Goal: Book appointment/travel/reservation

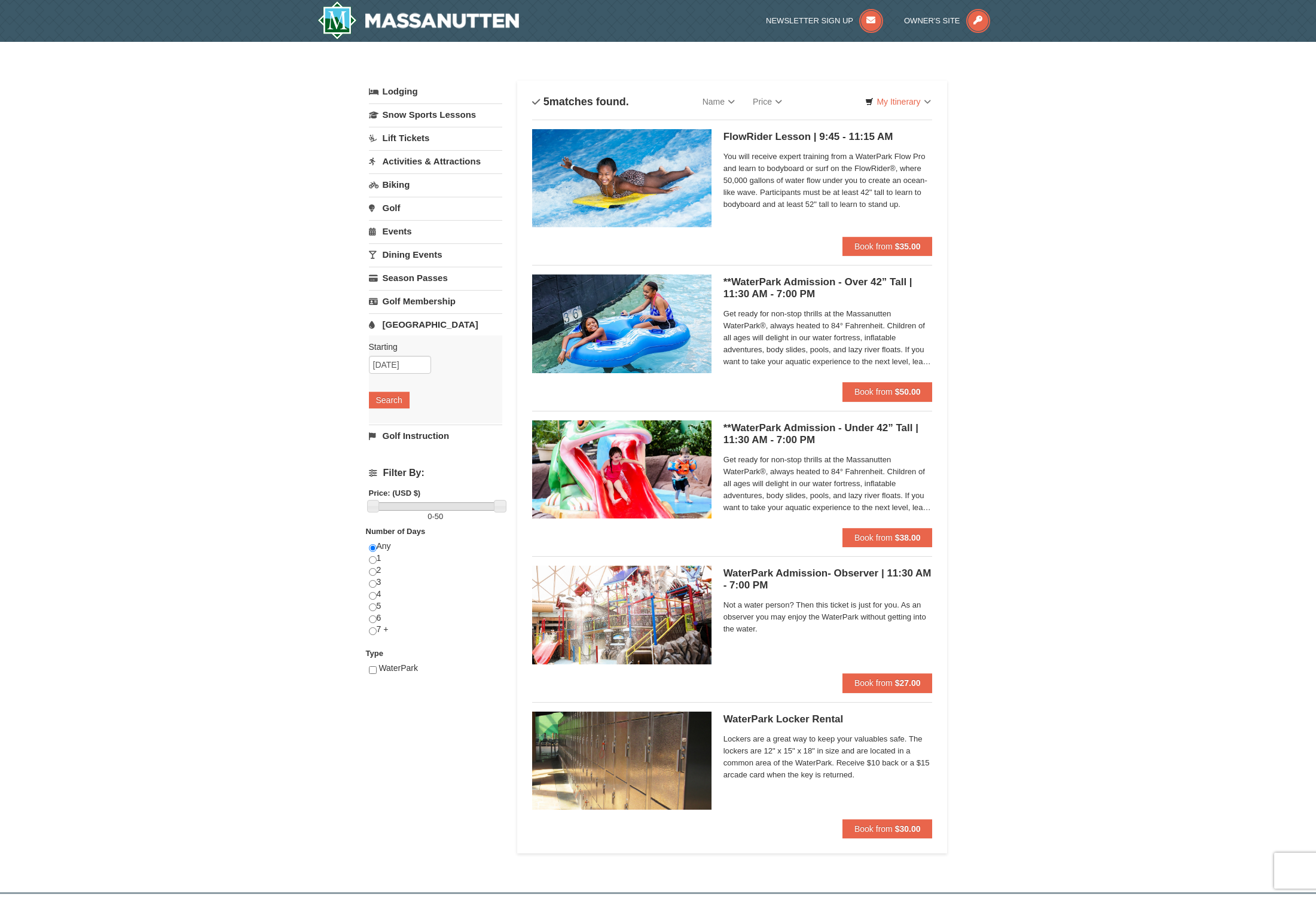
click at [771, 287] on h5 "**WaterPark Admission - Over 42” Tall | 11:30 AM - 7:00 PM Massanutten Indoor/O…" at bounding box center [828, 289] width 209 height 24
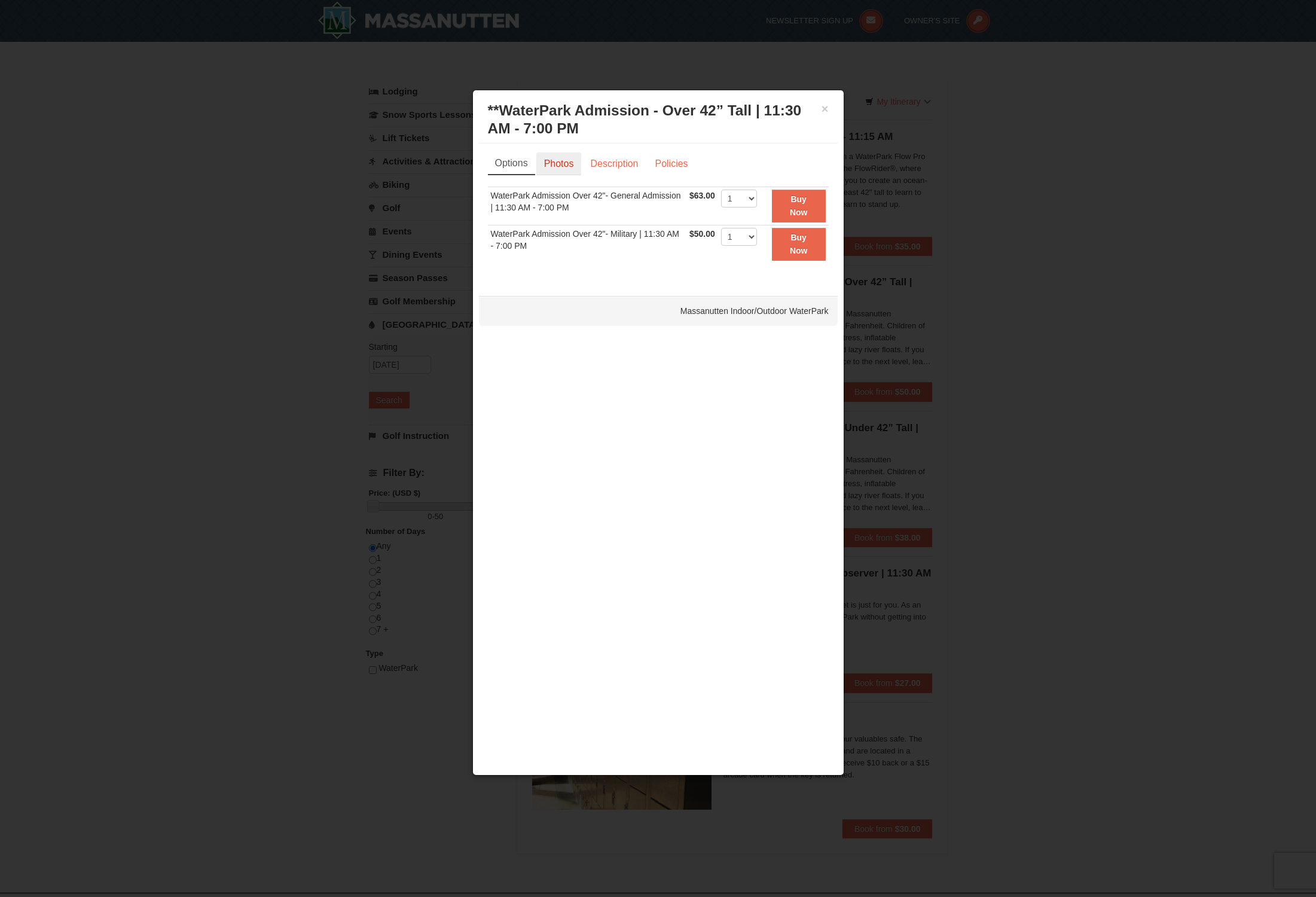
click at [560, 157] on link "Photos" at bounding box center [559, 164] width 45 height 22
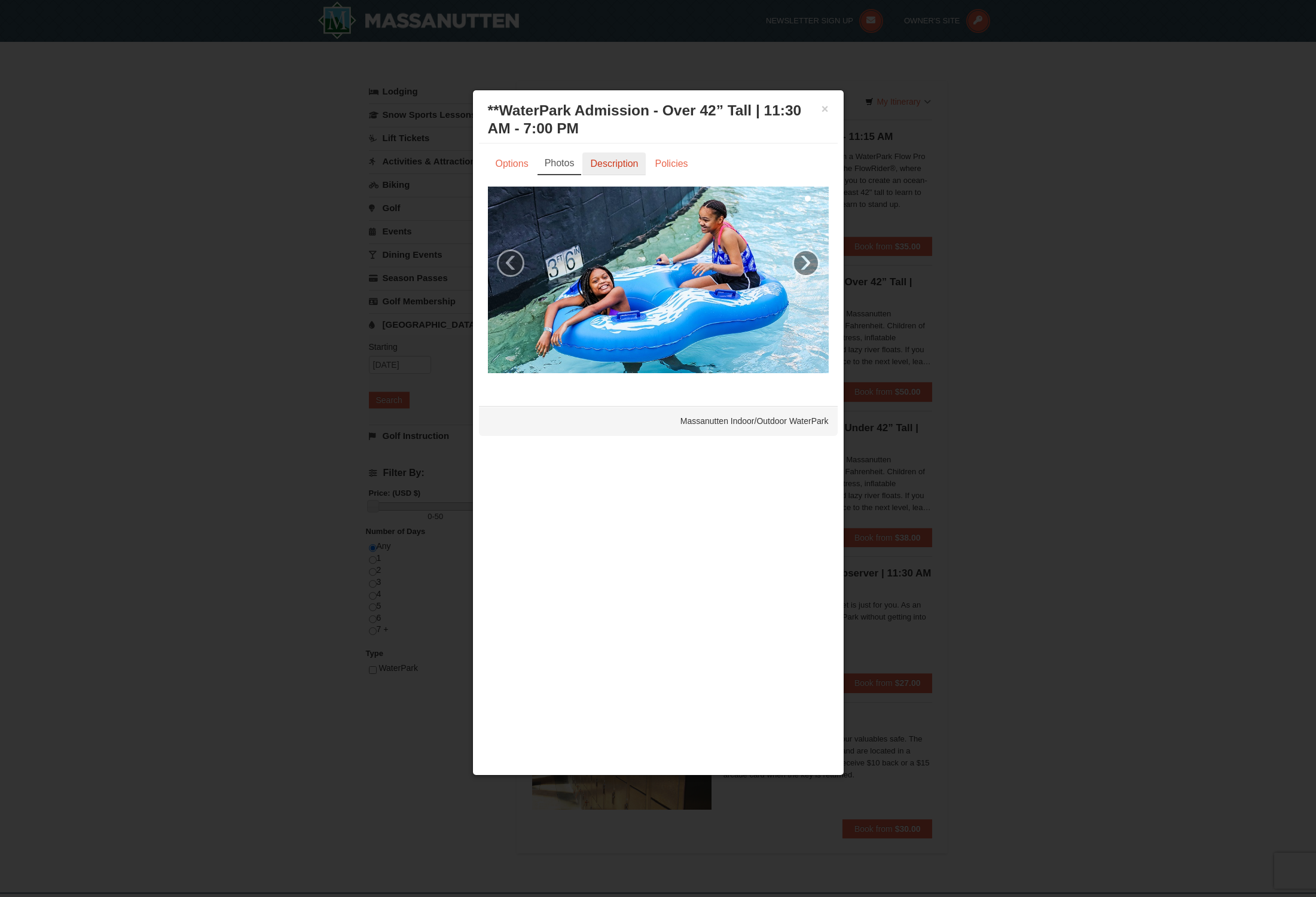
click at [616, 163] on link "Description" at bounding box center [614, 164] width 64 height 22
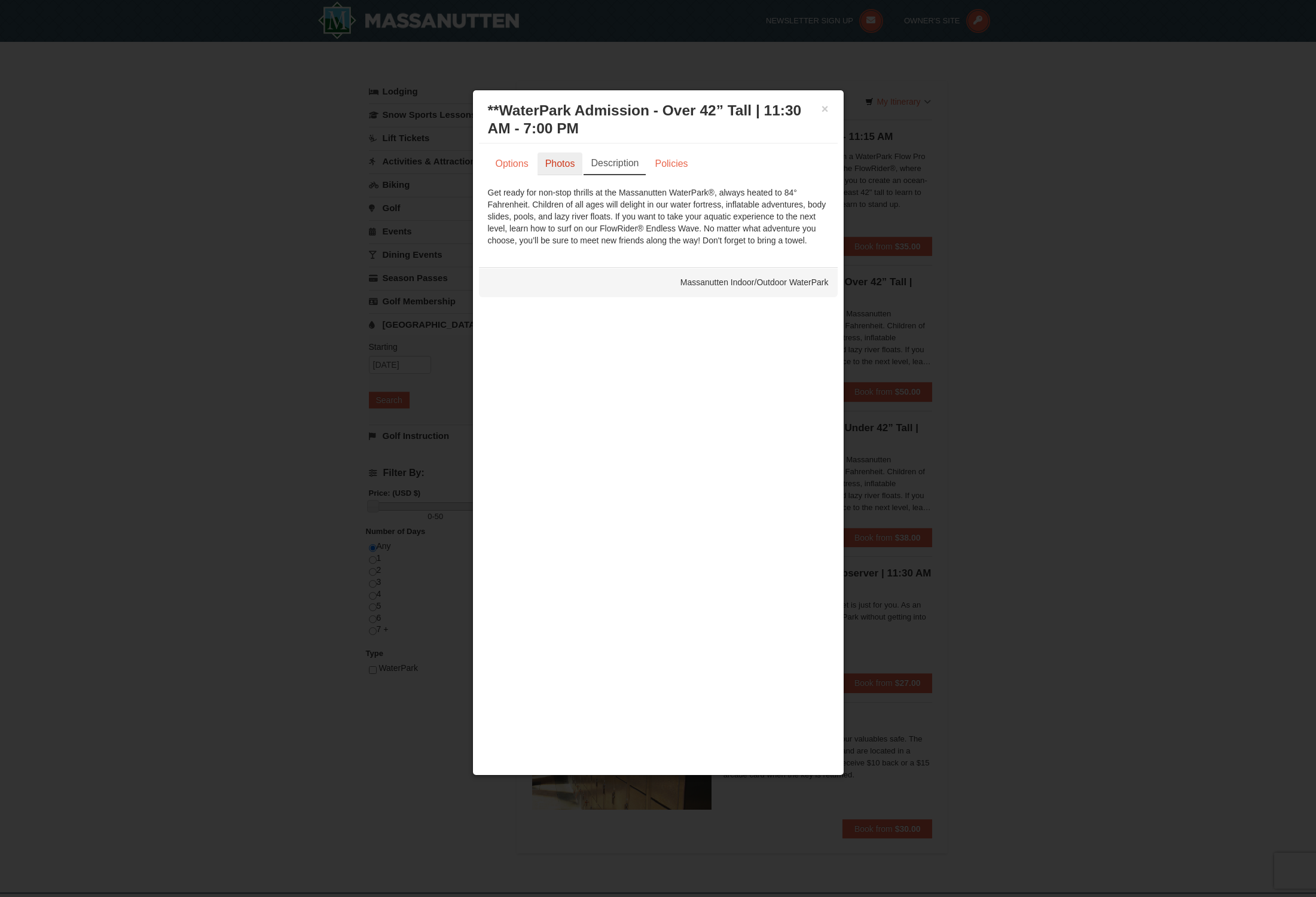
click at [549, 159] on link "Photos" at bounding box center [560, 164] width 45 height 22
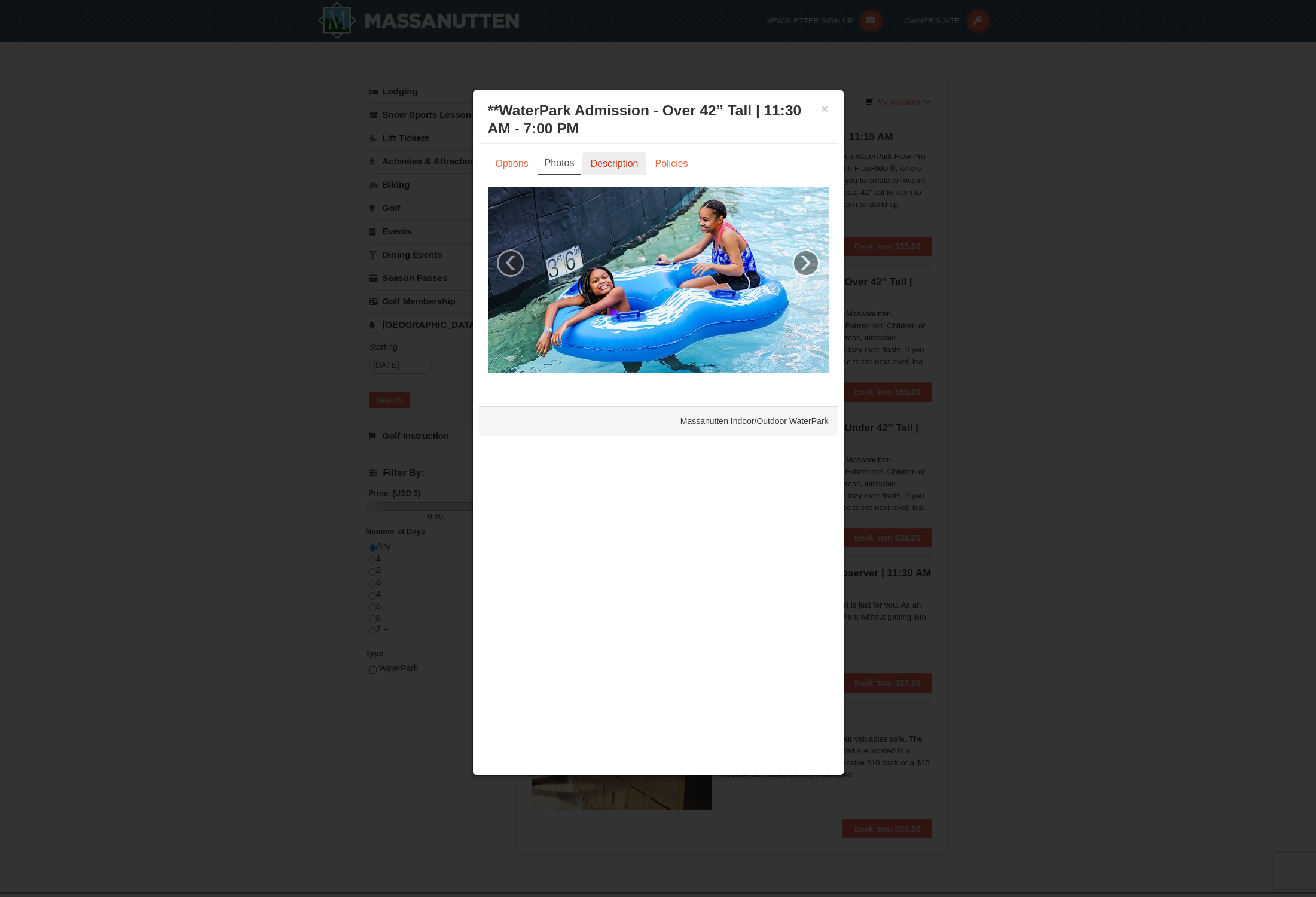
click at [616, 165] on link "Description" at bounding box center [614, 164] width 64 height 22
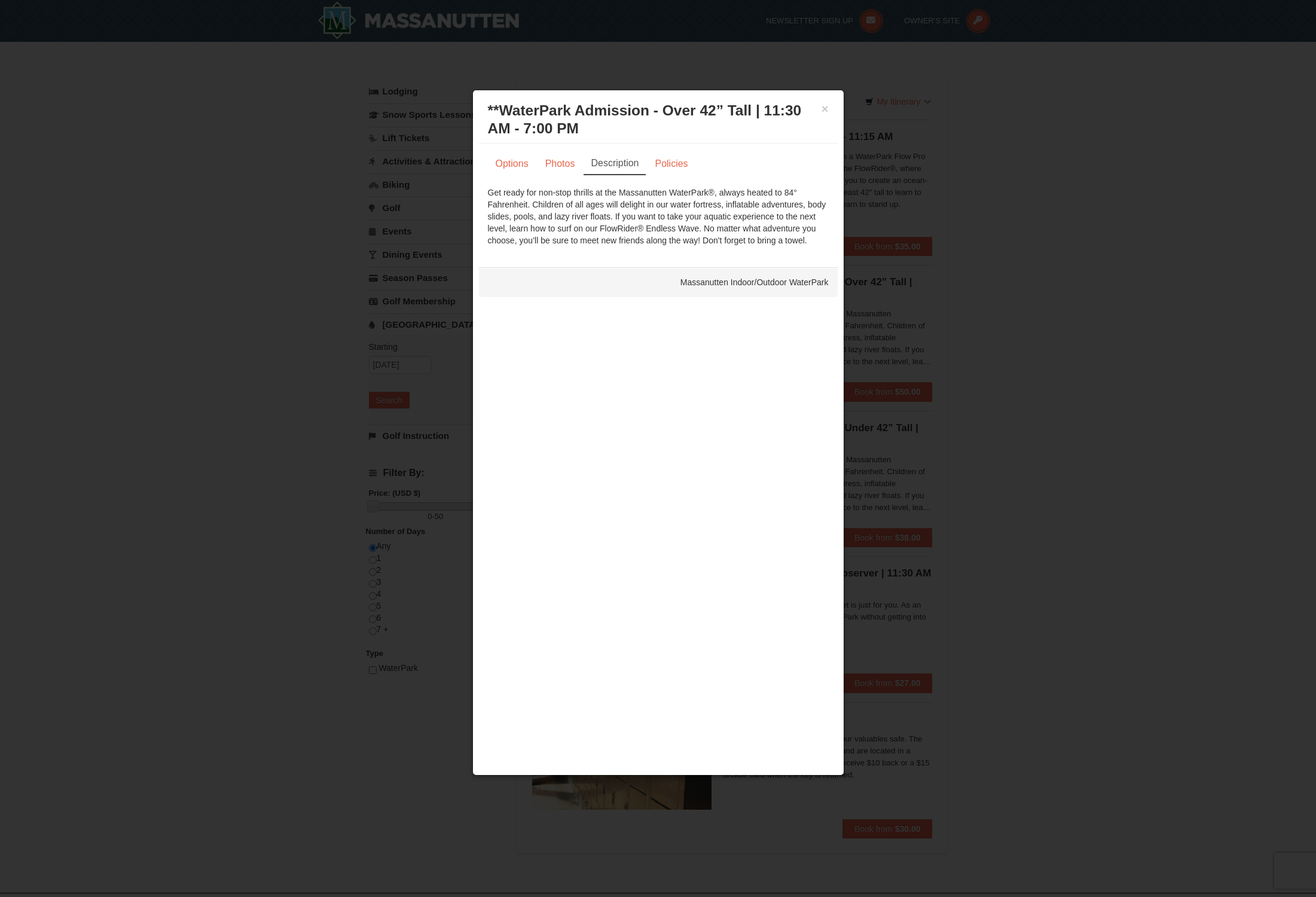
click at [741, 335] on div "× **WaterPark Admission - Over 42” Tall | 11:30 AM - 7:00 PM Massanutten Indoor…" at bounding box center [658, 433] width 372 height 686
click at [1012, 217] on div at bounding box center [658, 448] width 1316 height 897
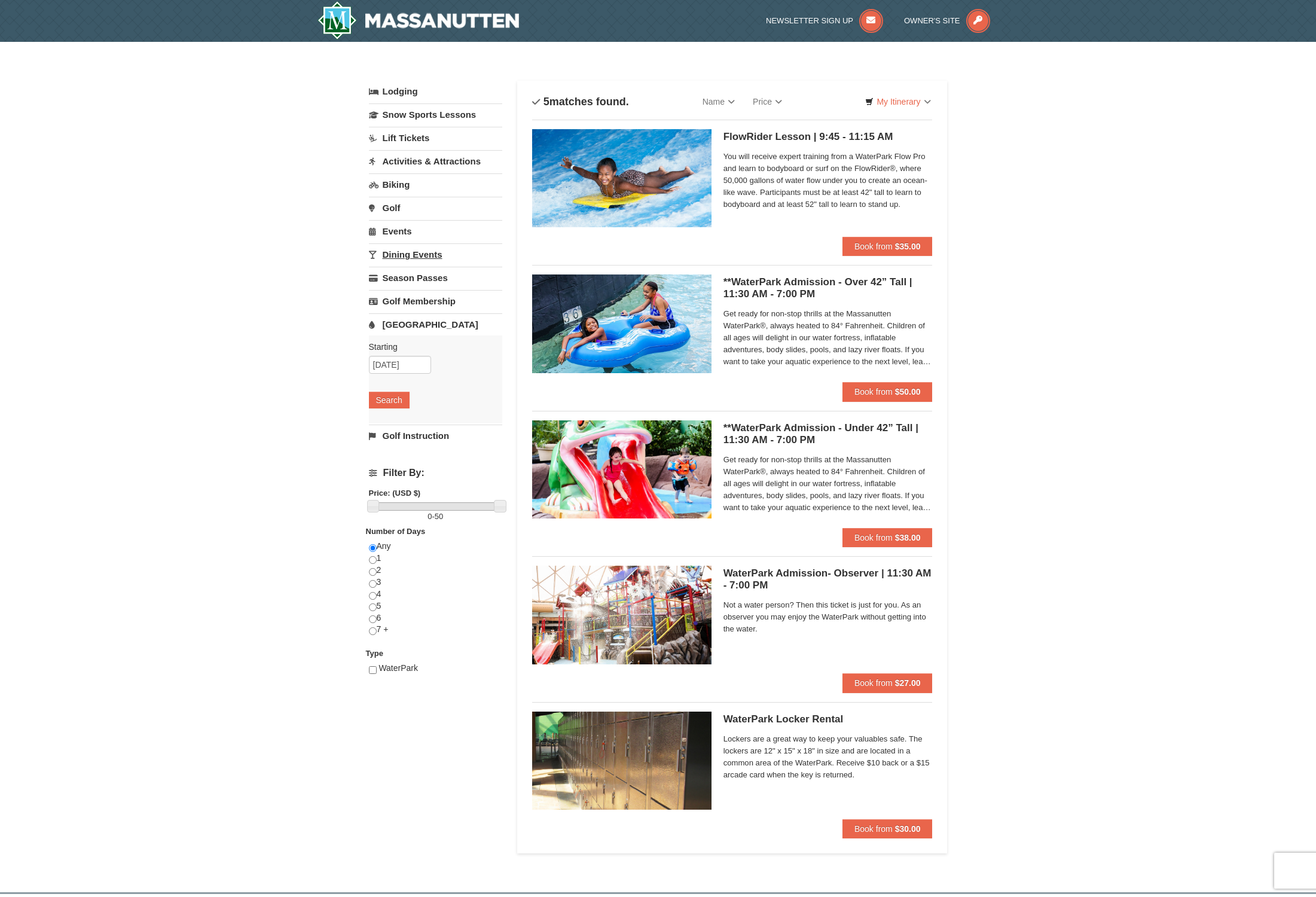
click at [395, 252] on link "Dining Events" at bounding box center [436, 255] width 133 height 22
click at [379, 331] on button "Search" at bounding box center [389, 330] width 40 height 17
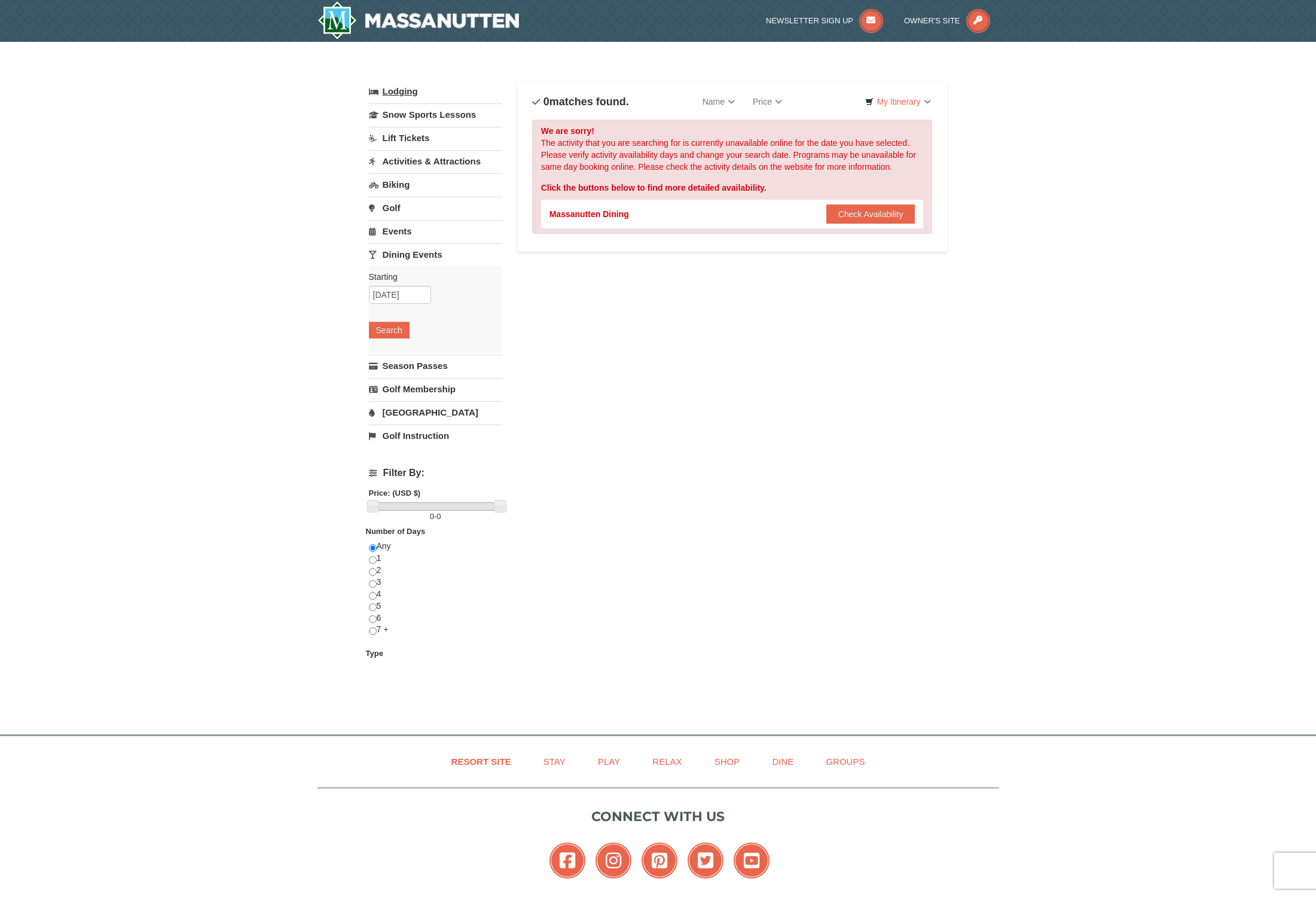
click at [396, 95] on link "Lodging" at bounding box center [436, 91] width 133 height 22
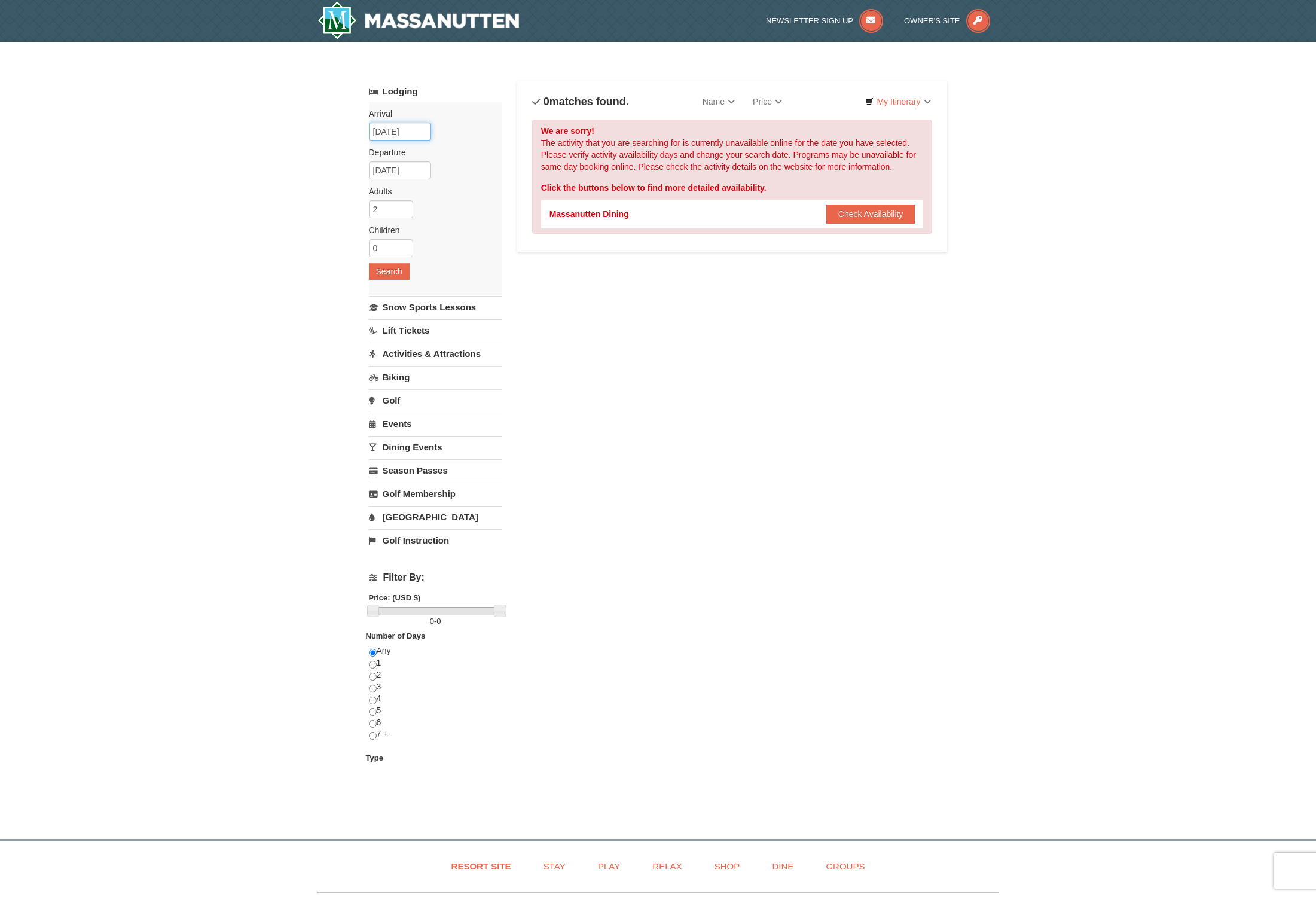
click at [401, 129] on input "[DATE]" at bounding box center [400, 131] width 62 height 18
click at [518, 217] on link "11" at bounding box center [516, 217] width 21 height 17
click at [394, 171] on input "[DATE]" at bounding box center [400, 170] width 62 height 18
click at [408, 273] on link "13" at bounding box center [405, 274] width 22 height 17
click at [405, 246] on input "1" at bounding box center [391, 247] width 44 height 18
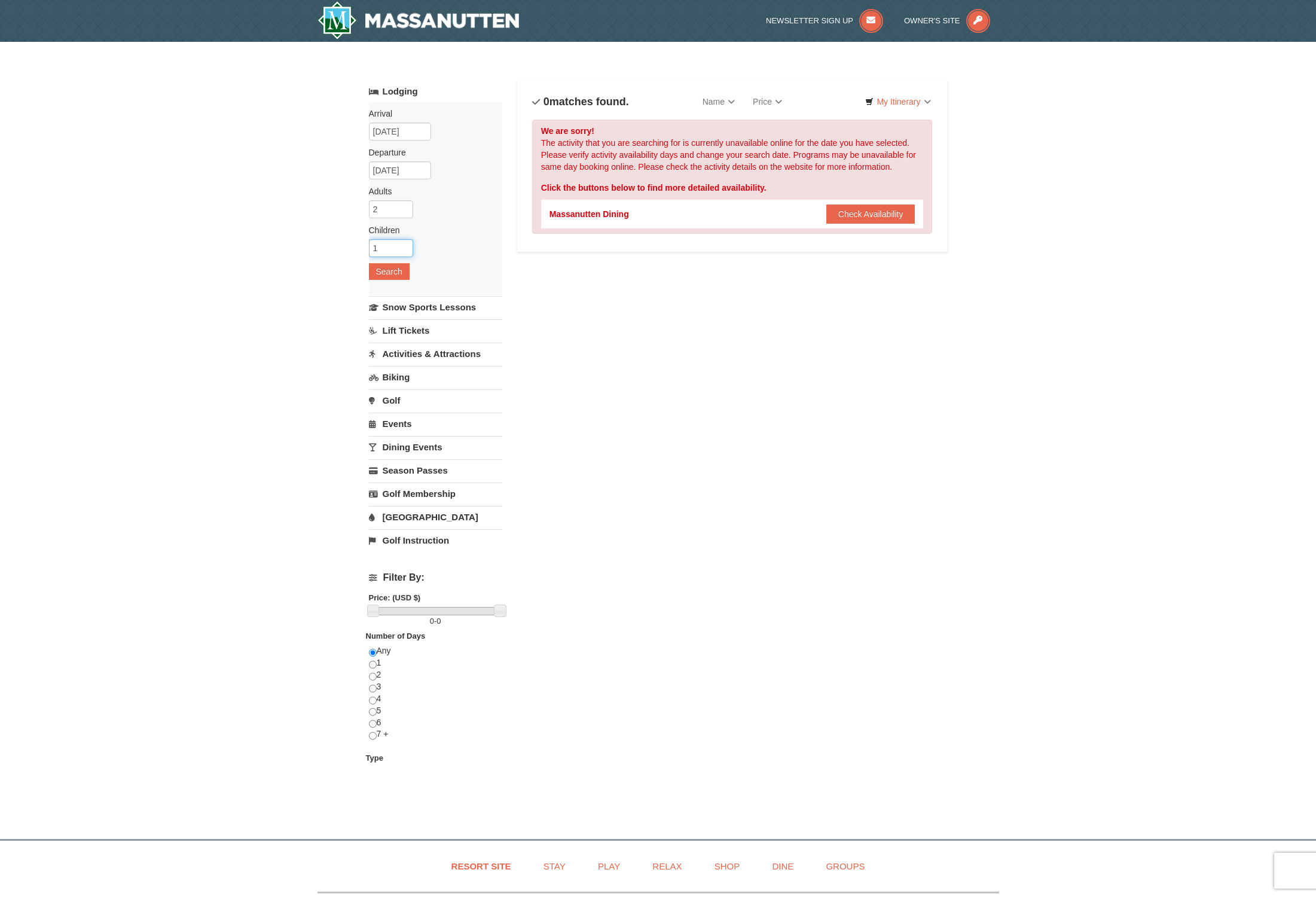
type input "2"
click at [405, 244] on input "2" at bounding box center [391, 247] width 44 height 18
click at [389, 273] on button "Search" at bounding box center [389, 272] width 40 height 17
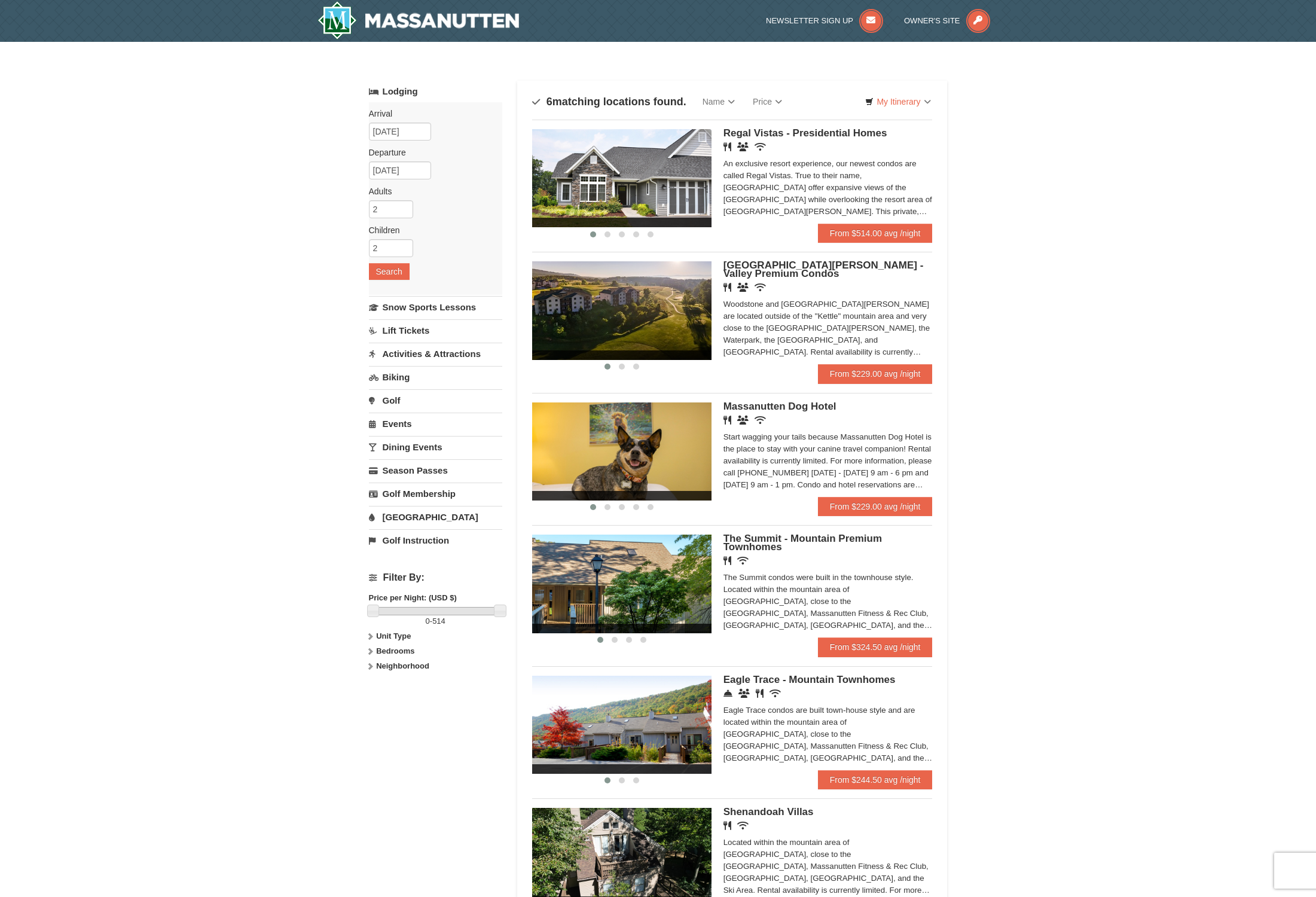
click at [403, 17] on img at bounding box center [419, 20] width 202 height 38
